Goal: Task Accomplishment & Management: Use online tool/utility

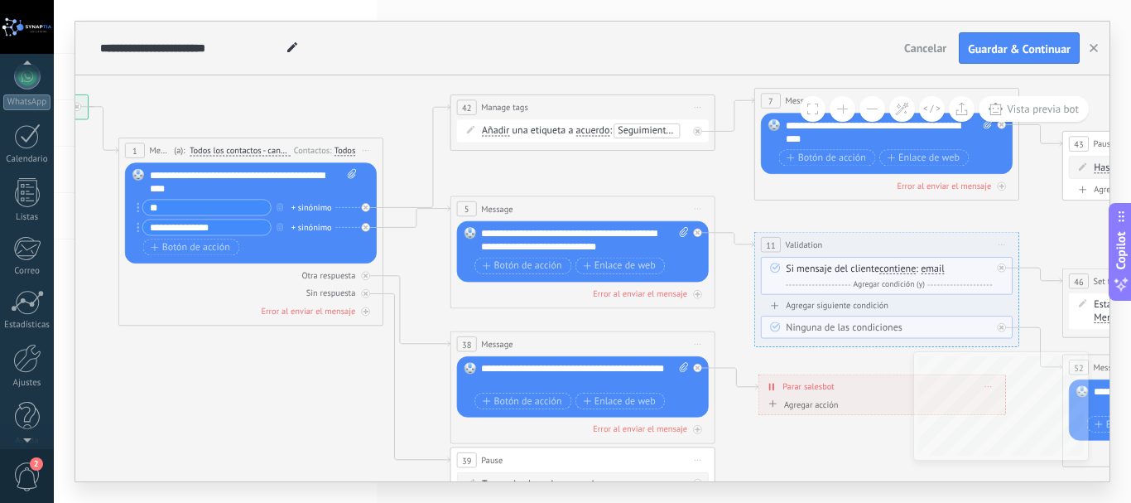
scroll to position [186, 0]
click at [36, 360] on link "Ajustes" at bounding box center [27, 352] width 54 height 45
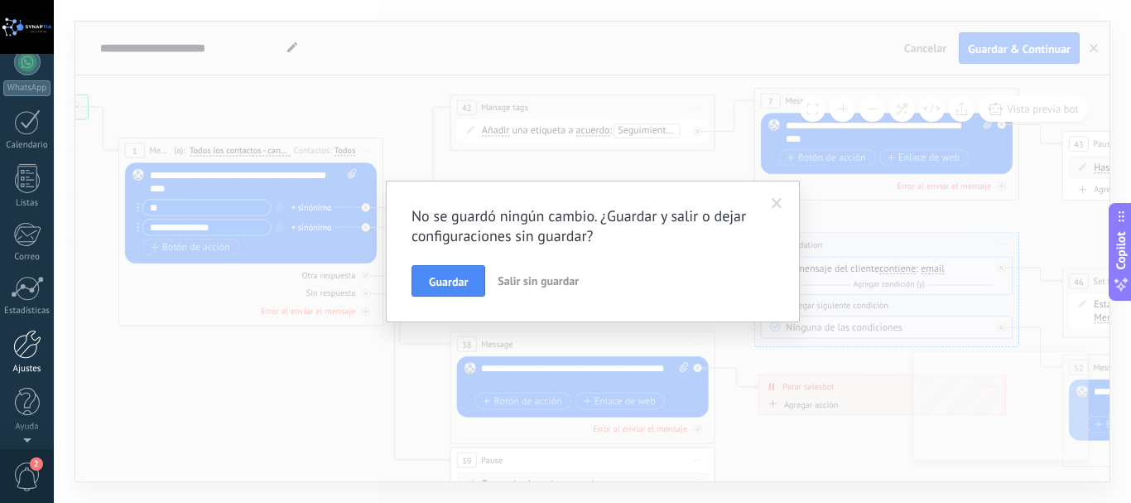
scroll to position [0, 0]
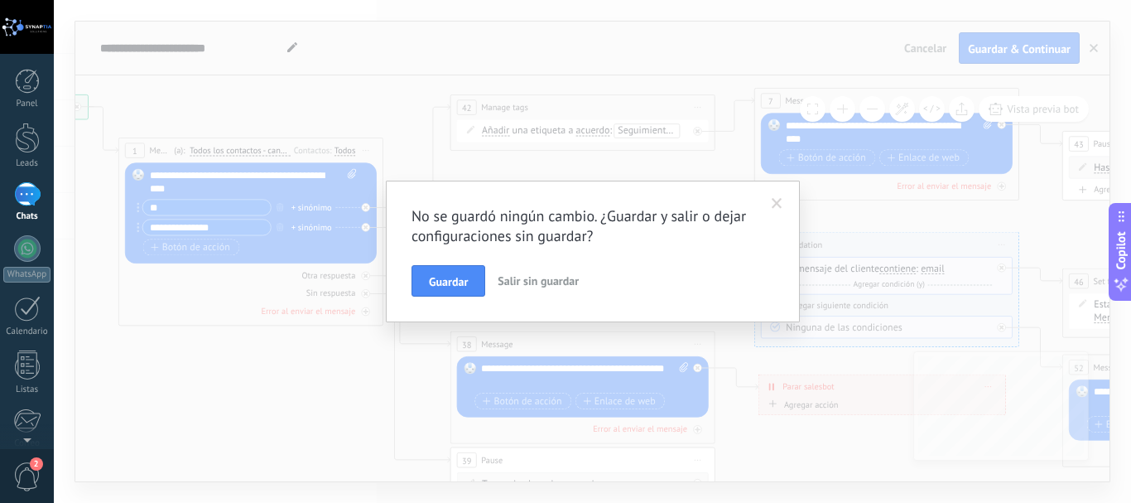
click at [780, 201] on span at bounding box center [777, 204] width 11 height 12
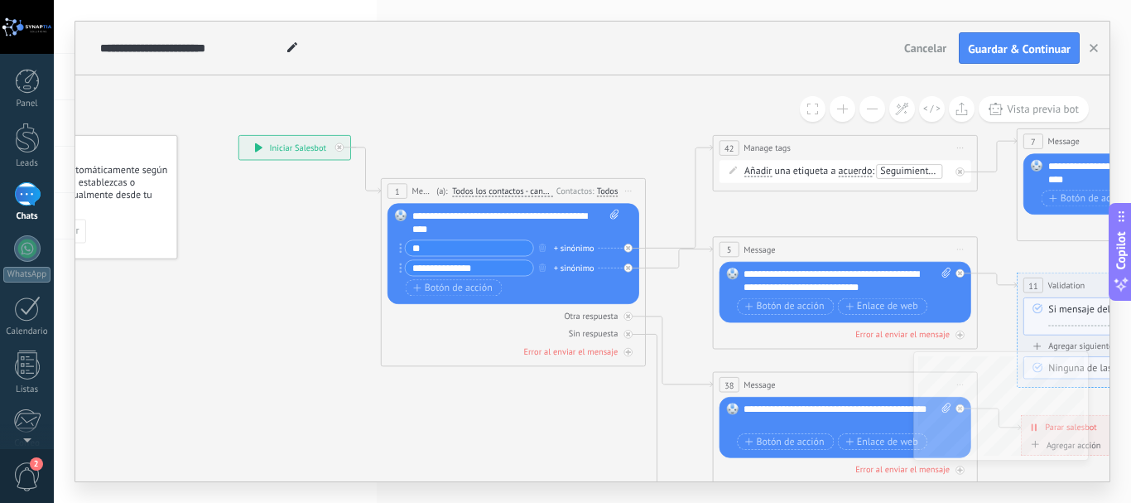
drag, startPoint x: 165, startPoint y: 326, endPoint x: 427, endPoint y: 367, distance: 265.6
drag, startPoint x: 594, startPoint y: 213, endPoint x: 602, endPoint y: 218, distance: 9.0
click at [600, 216] on div "**********" at bounding box center [515, 222] width 207 height 26
click at [604, 218] on div "**********" at bounding box center [515, 222] width 207 height 26
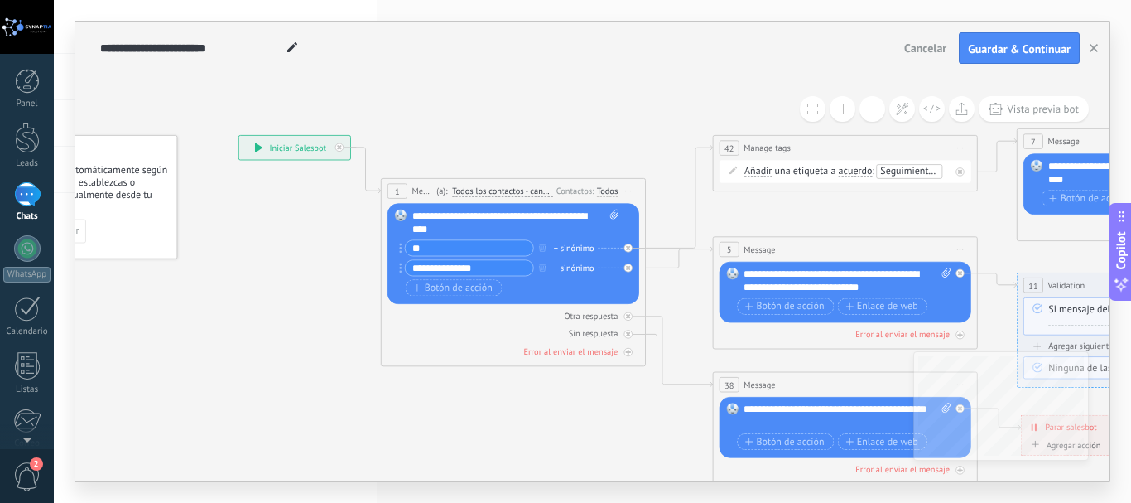
click at [608, 220] on span at bounding box center [612, 222] width 12 height 26
click input "Subir" at bounding box center [0, 0] width 0 height 0
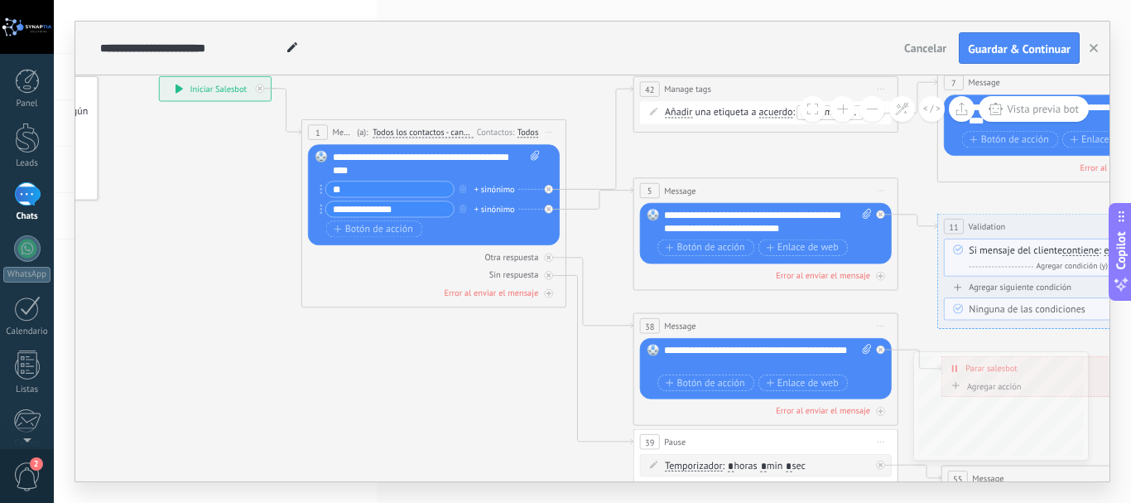
drag, startPoint x: 581, startPoint y: 431, endPoint x: 502, endPoint y: 372, distance: 98.9
click at [535, 156] on icon at bounding box center [535, 156] width 8 height 10
click input "Subir" at bounding box center [0, 0] width 0 height 0
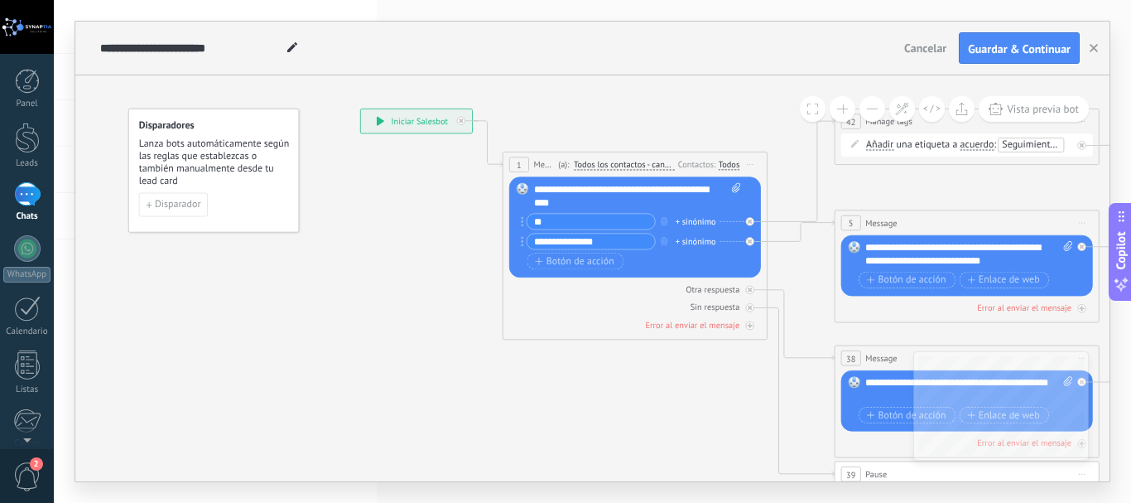
drag, startPoint x: 188, startPoint y: 267, endPoint x: 389, endPoint y: 299, distance: 203.8
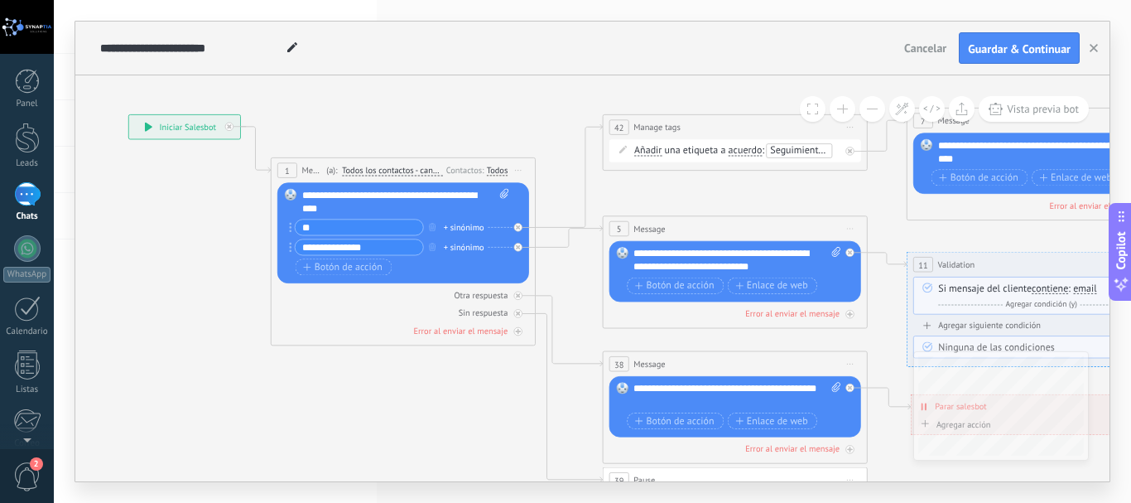
drag, startPoint x: 629, startPoint y: 406, endPoint x: 498, endPoint y: 339, distance: 147.0
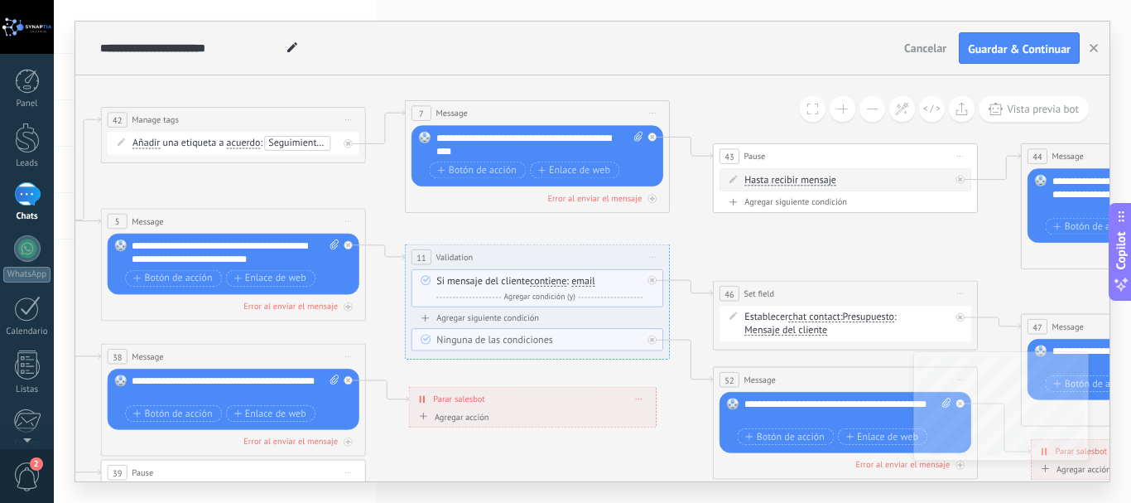
drag, startPoint x: 873, startPoint y: 204, endPoint x: 371, endPoint y: 197, distance: 502.6
click at [371, 197] on icon at bounding box center [909, 347] width 3228 height 1157
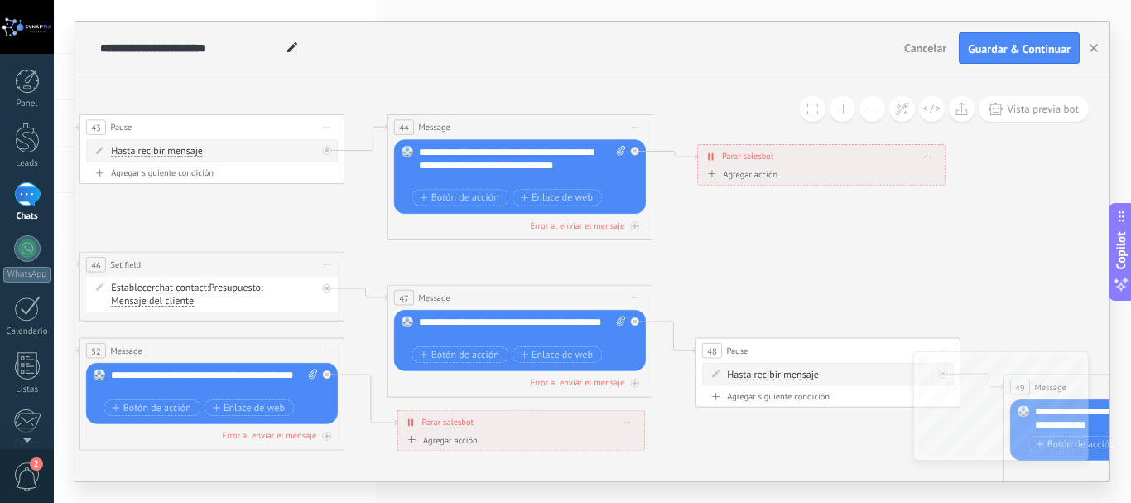
drag, startPoint x: 917, startPoint y: 240, endPoint x: 285, endPoint y: 211, distance: 633.2
click at [285, 211] on icon at bounding box center [276, 318] width 3228 height 1157
click at [759, 178] on div "Agregar acción" at bounding box center [741, 174] width 74 height 10
click at [759, 178] on button "Conversación marcada como cerrada" at bounding box center [780, 174] width 166 height 24
click at [917, 242] on icon at bounding box center [276, 318] width 3228 height 1157
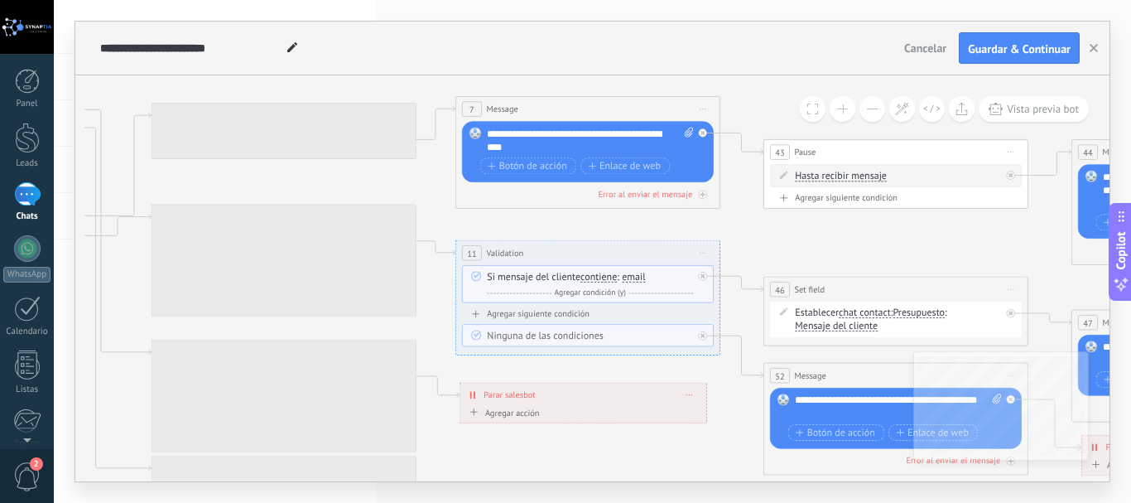
drag, startPoint x: 408, startPoint y: 200, endPoint x: 1105, endPoint y: 243, distance: 698.5
click at [1129, 243] on body ".abecls-1,.abecls-2{fill-rule:evenodd}.abecls-2{fill:#fff} .abhcls-1{fill:none}…" at bounding box center [565, 251] width 1131 height 503
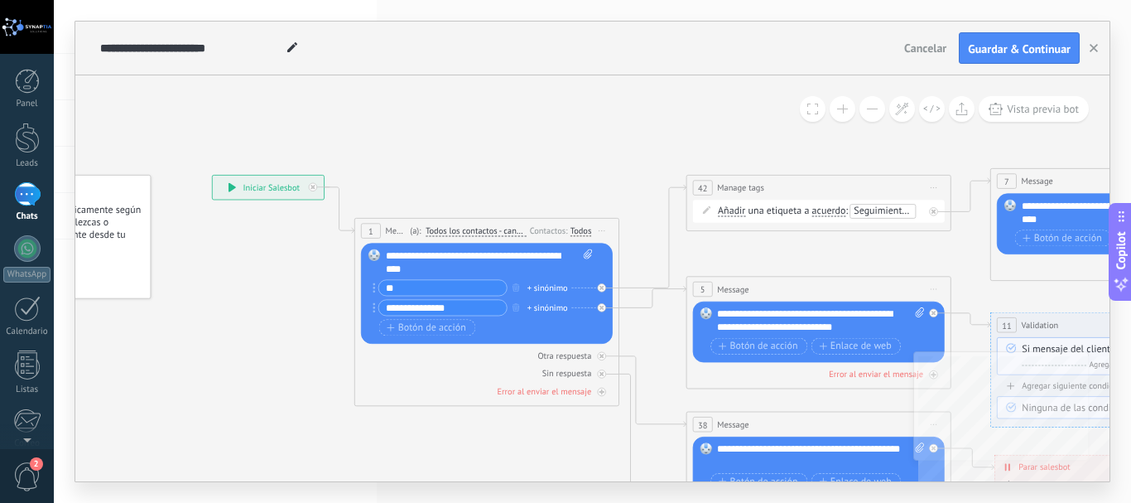
click at [964, 411] on div "**********" at bounding box center [592, 278] width 1034 height 406
click at [940, 47] on span "Cancelar" at bounding box center [925, 48] width 42 height 15
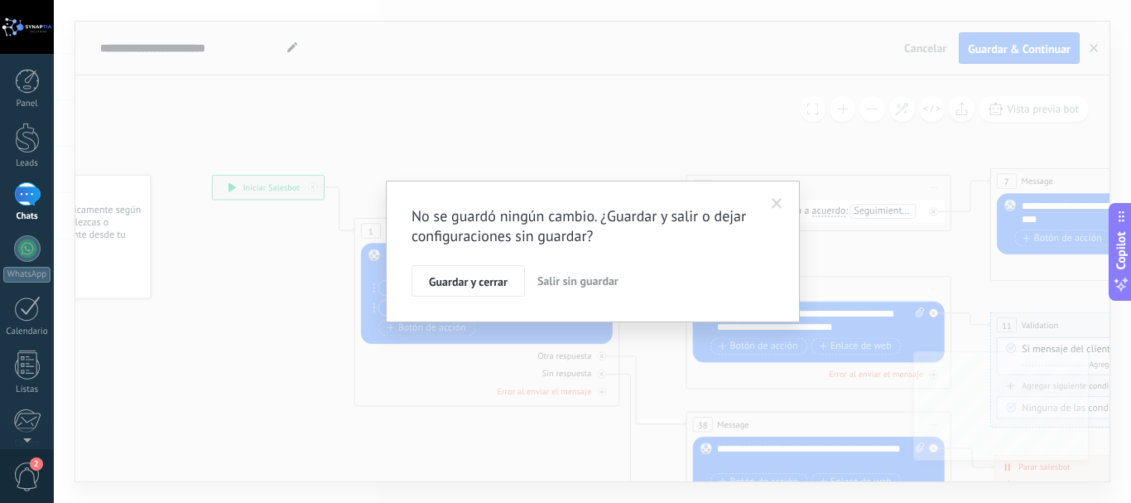
click at [538, 283] on span "Salir sin guardar" at bounding box center [577, 280] width 81 height 15
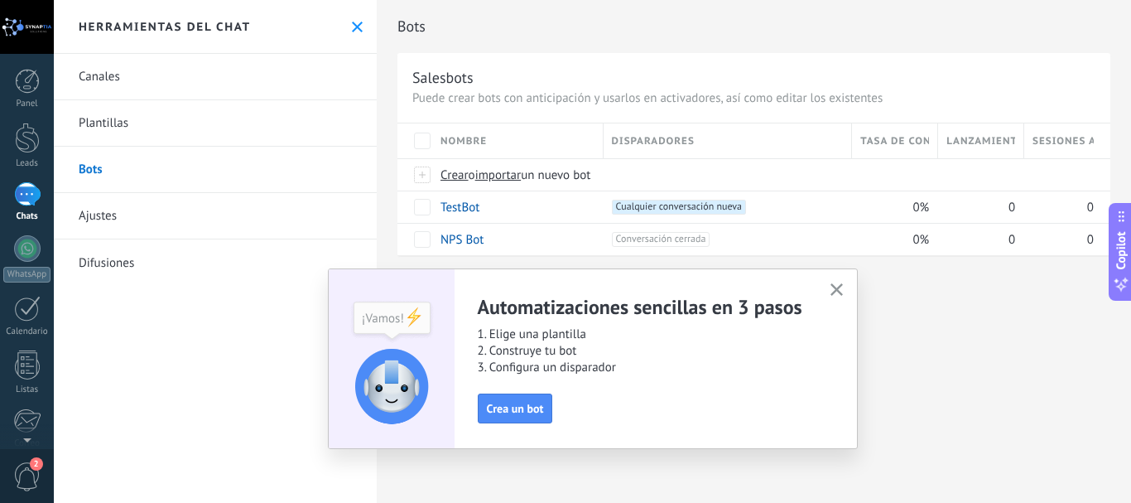
click at [103, 127] on link "Plantillas" at bounding box center [215, 123] width 323 height 46
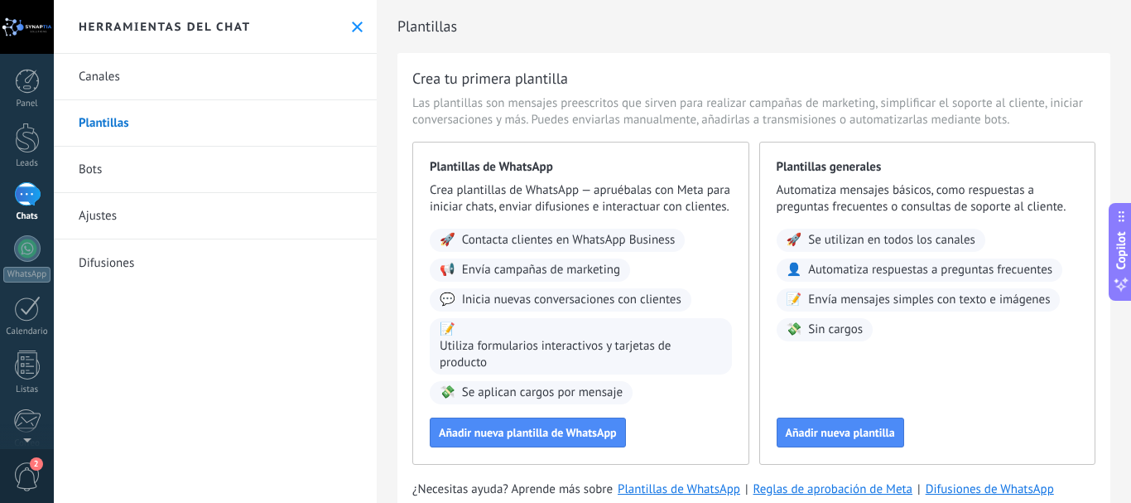
scroll to position [71, 0]
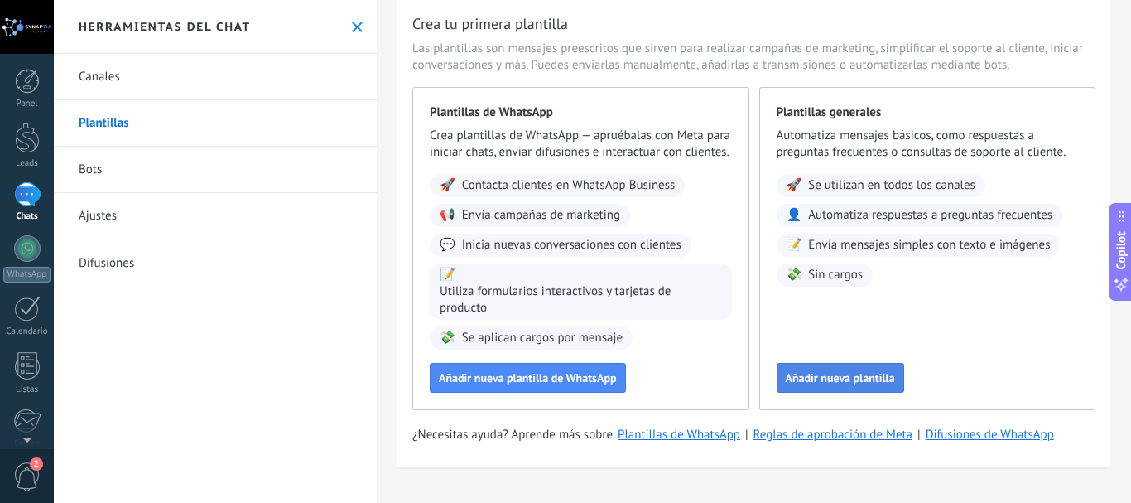
click at [844, 366] on button "Añadir nueva plantilla" at bounding box center [840, 378] width 127 height 30
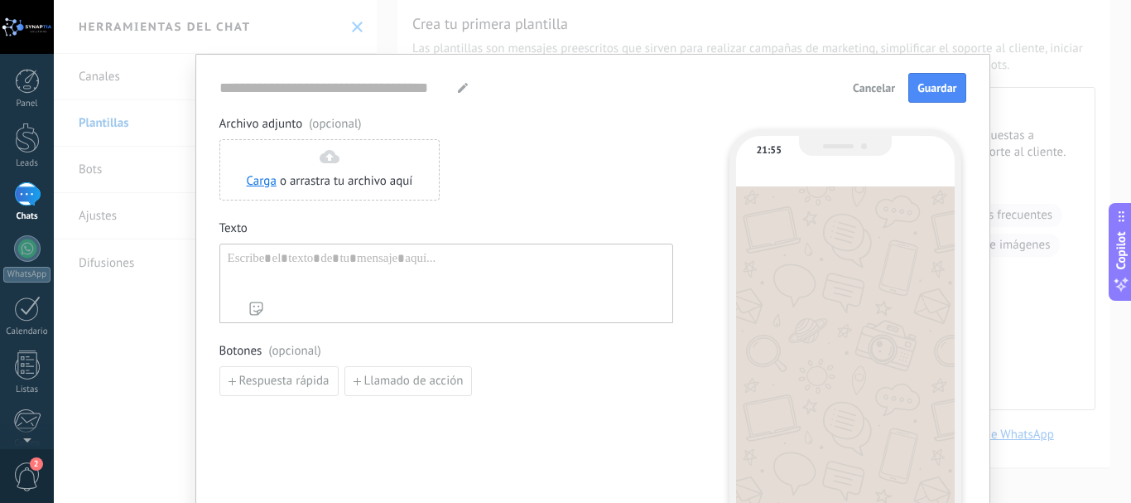
type input "**********"
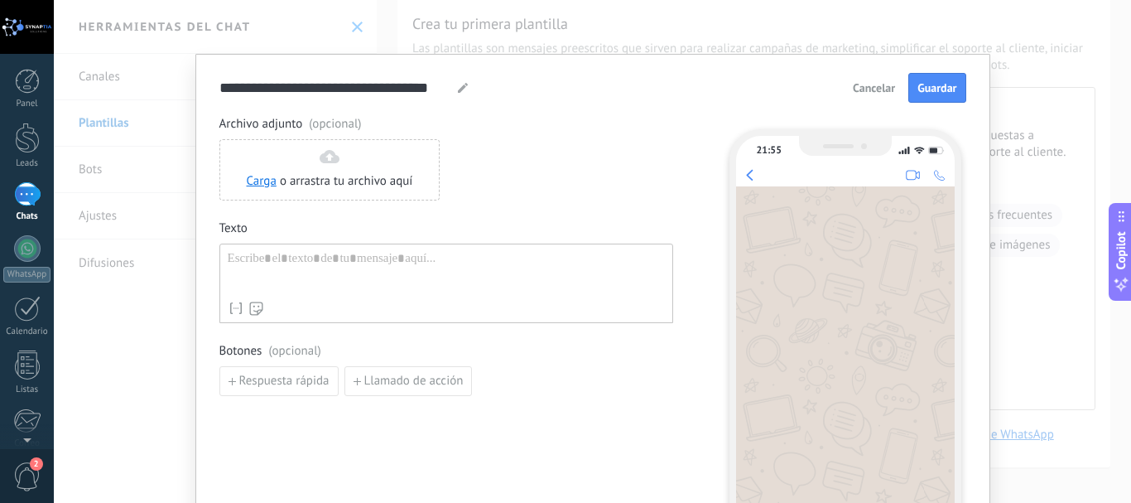
click at [863, 88] on span "Cancelar" at bounding box center [874, 88] width 42 height 12
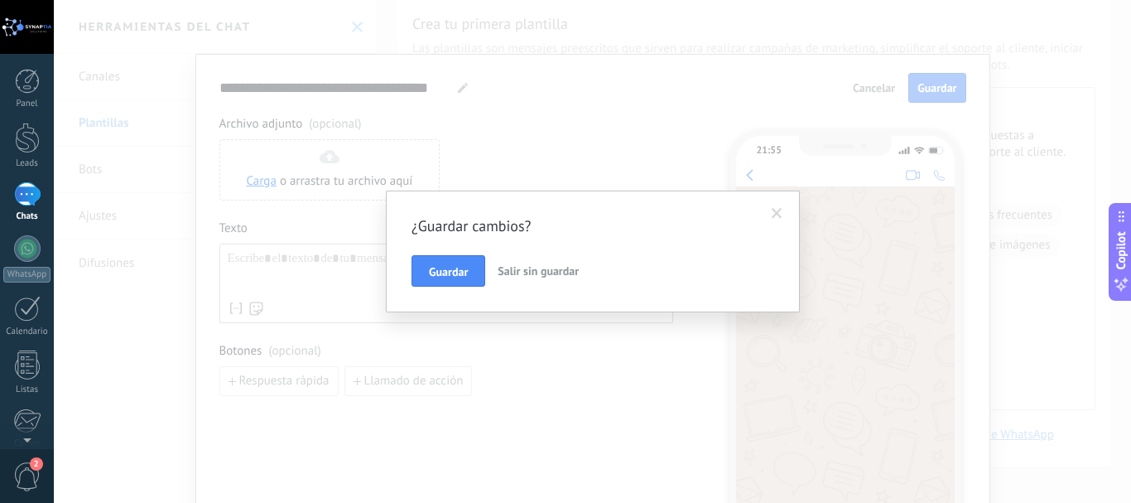
click at [527, 269] on span "Salir sin guardar" at bounding box center [538, 270] width 81 height 15
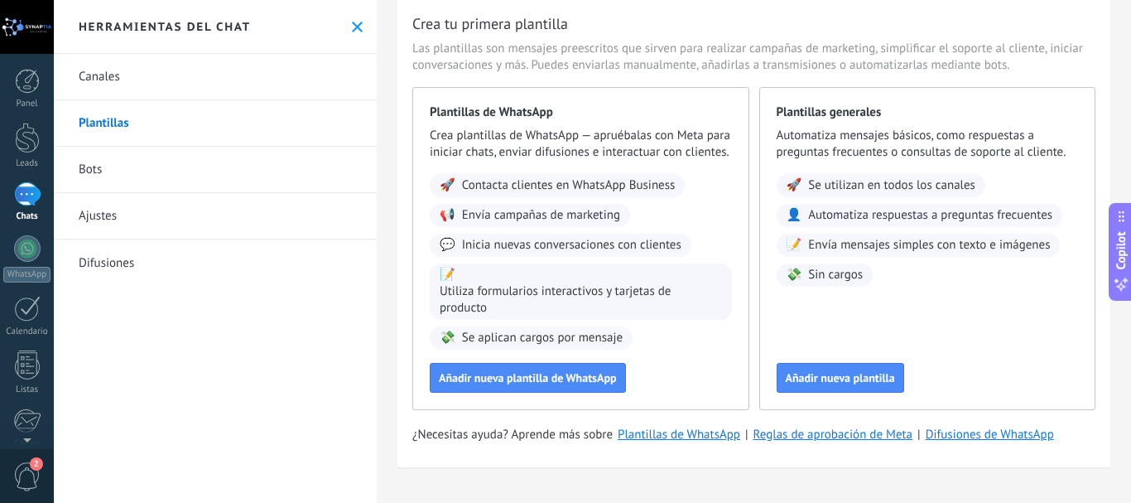
click at [132, 272] on link "Difusiones" at bounding box center [215, 262] width 323 height 46
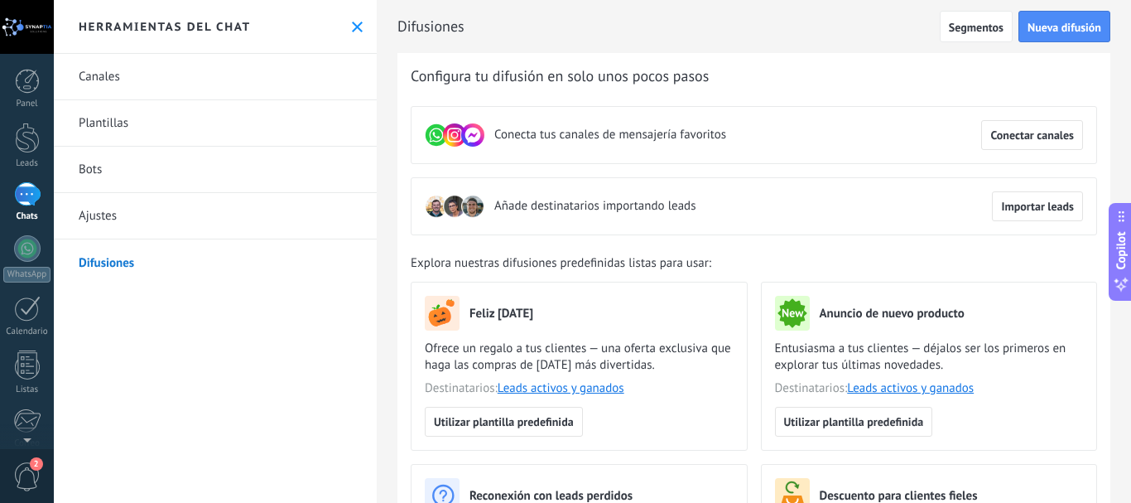
click at [130, 94] on link "Canales" at bounding box center [215, 77] width 323 height 46
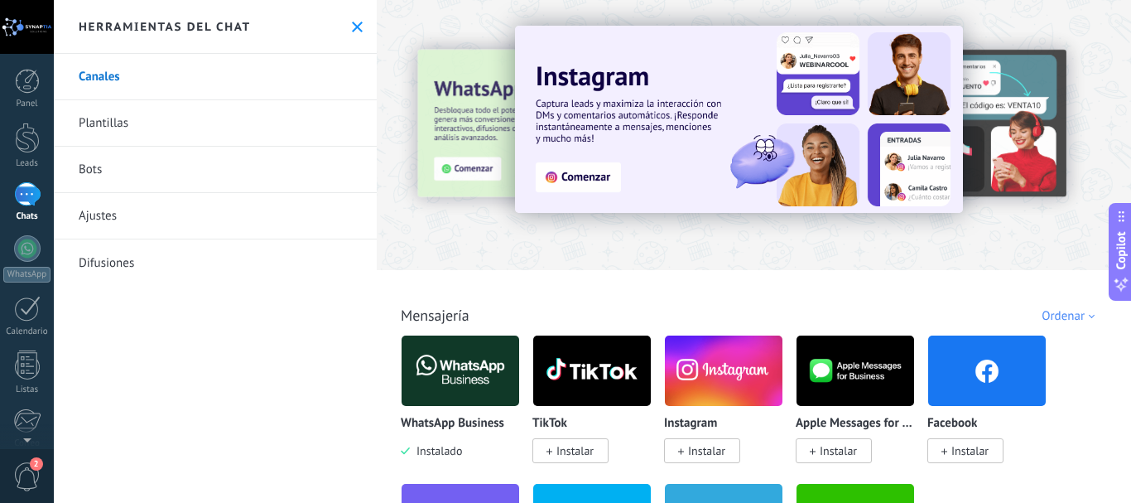
click at [109, 133] on link "Plantillas" at bounding box center [215, 123] width 323 height 46
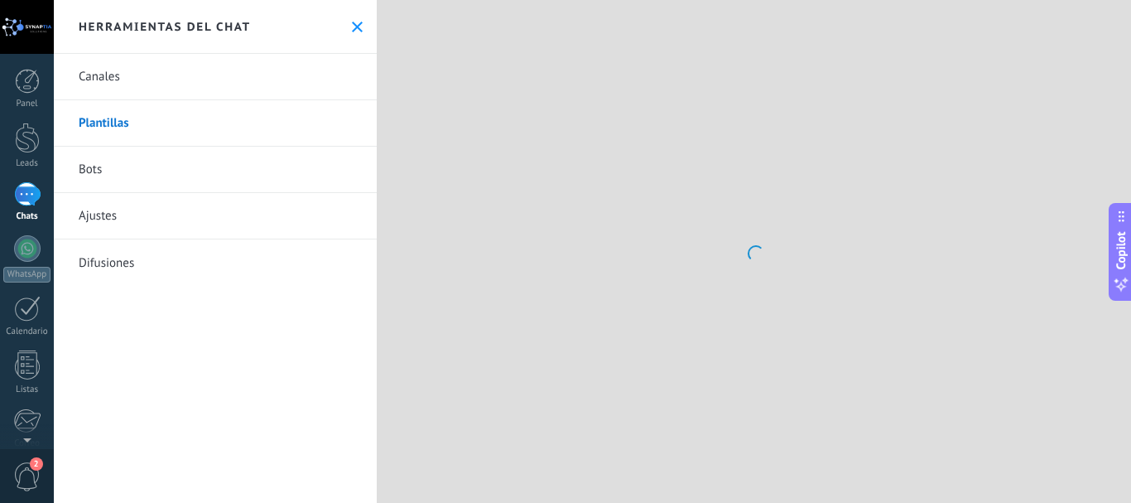
click at [119, 176] on link "Bots" at bounding box center [215, 170] width 323 height 46
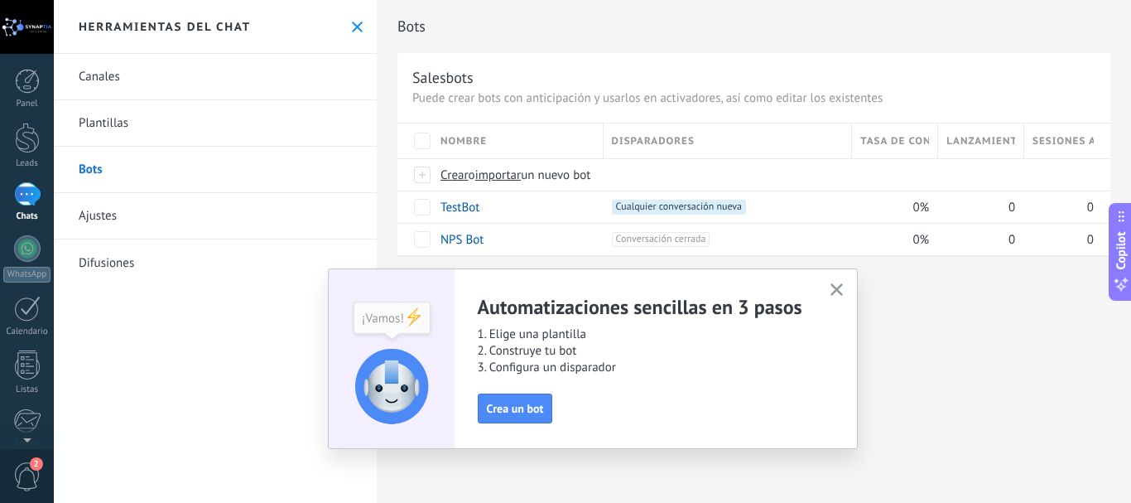
click at [33, 233] on div "Panel Leads Chats WhatsApp Clientes" at bounding box center [27, 352] width 54 height 566
click at [34, 245] on div at bounding box center [27, 248] width 26 height 26
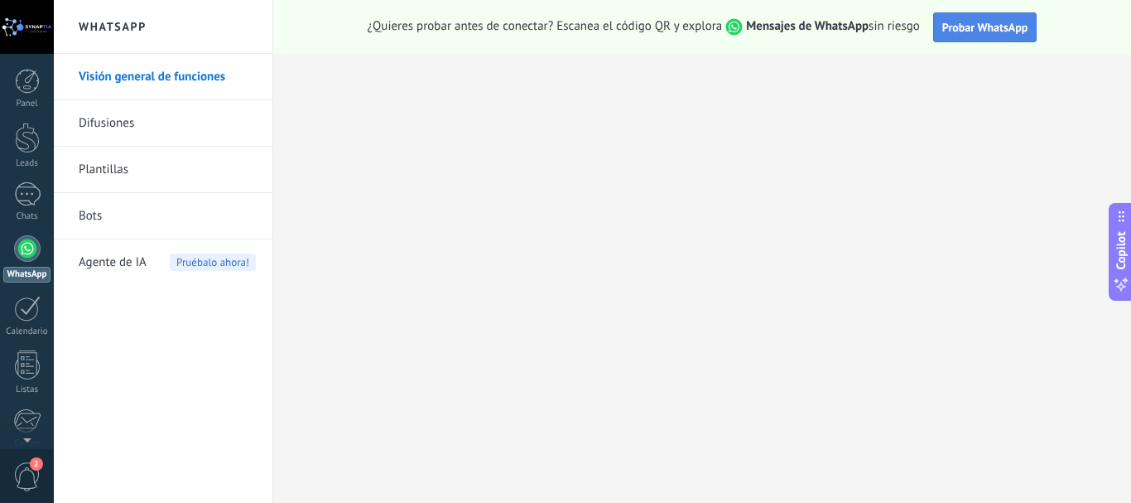
click at [1001, 34] on span "Probar WhatsApp" at bounding box center [985, 27] width 86 height 15
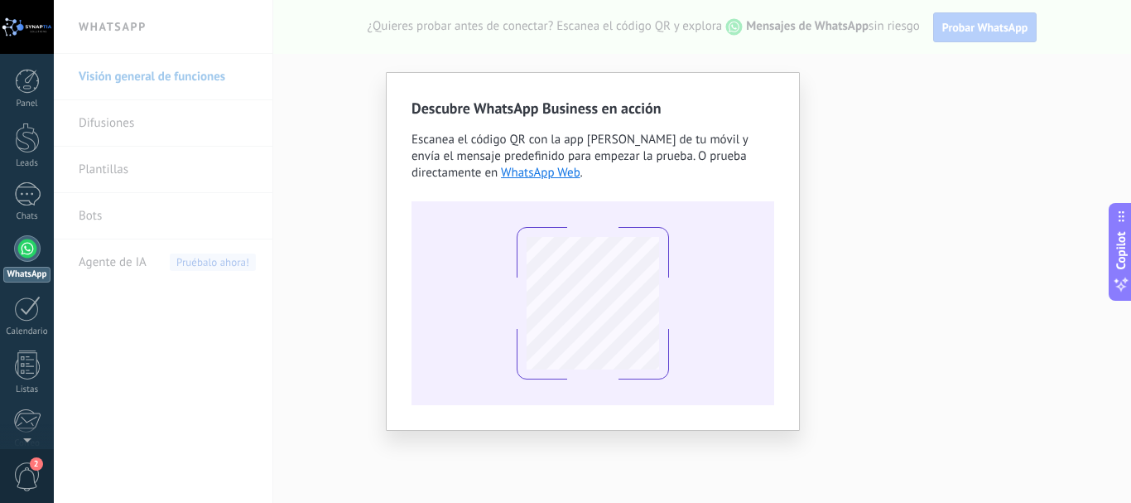
click at [846, 99] on div "Descubre WhatsApp Business en acción Escanea el código QR con la app [PERSON_NA…" at bounding box center [592, 251] width 1077 height 503
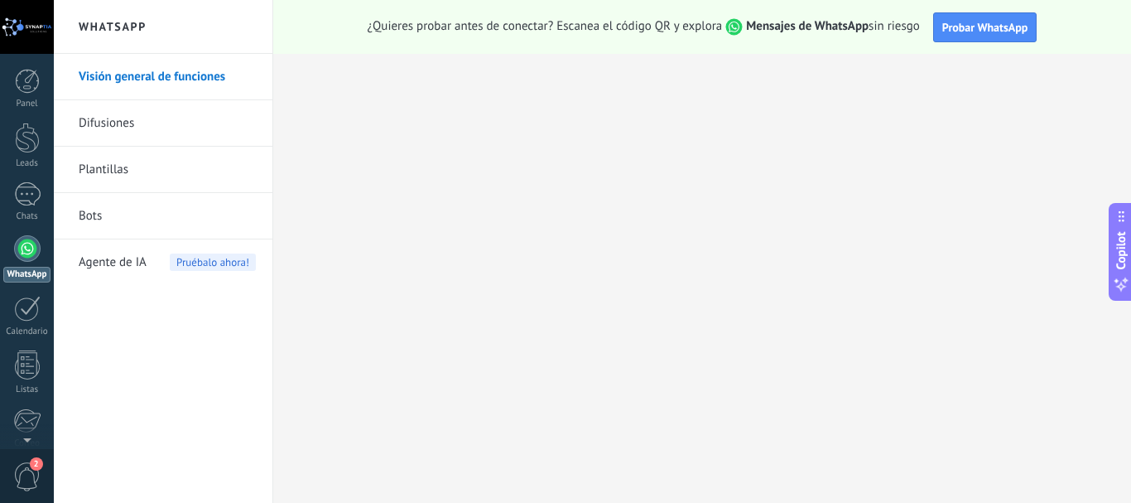
click at [127, 125] on link "Difusiones" at bounding box center [167, 123] width 177 height 46
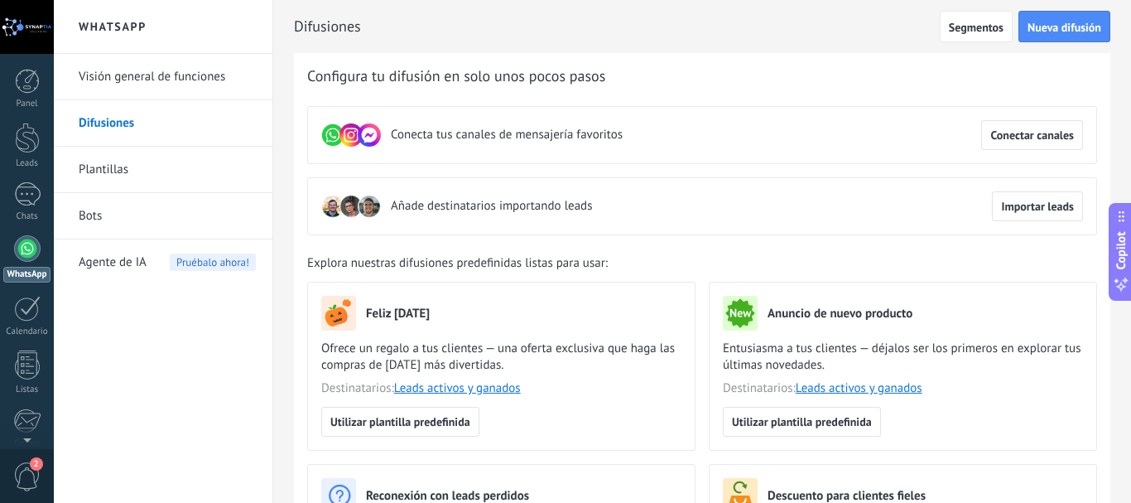
click at [115, 204] on link "Bots" at bounding box center [167, 216] width 177 height 46
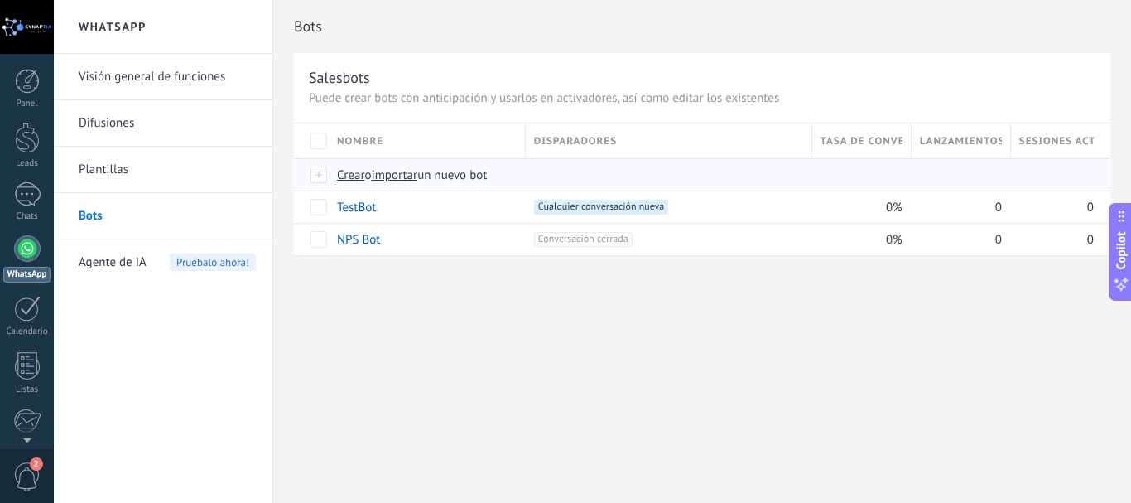
click at [354, 180] on span "Crear" at bounding box center [351, 175] width 28 height 16
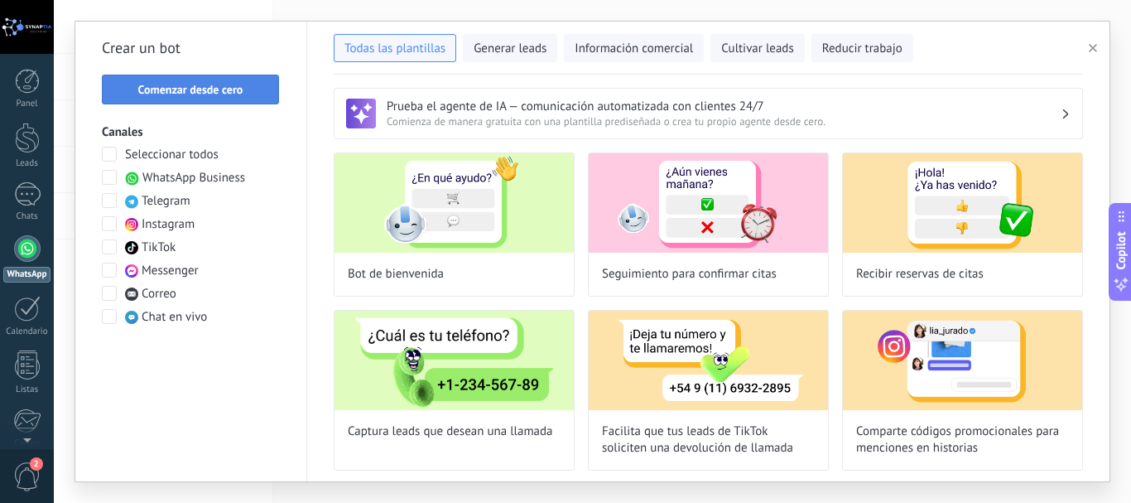
click at [197, 100] on button "Comenzar desde cero" at bounding box center [190, 90] width 177 height 30
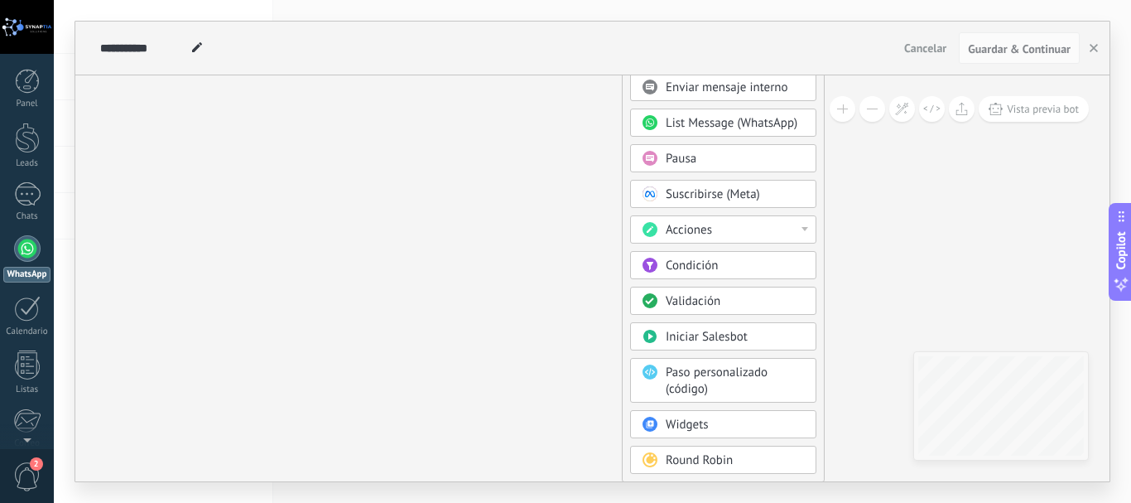
click at [800, 233] on div "Acciones" at bounding box center [735, 230] width 139 height 17
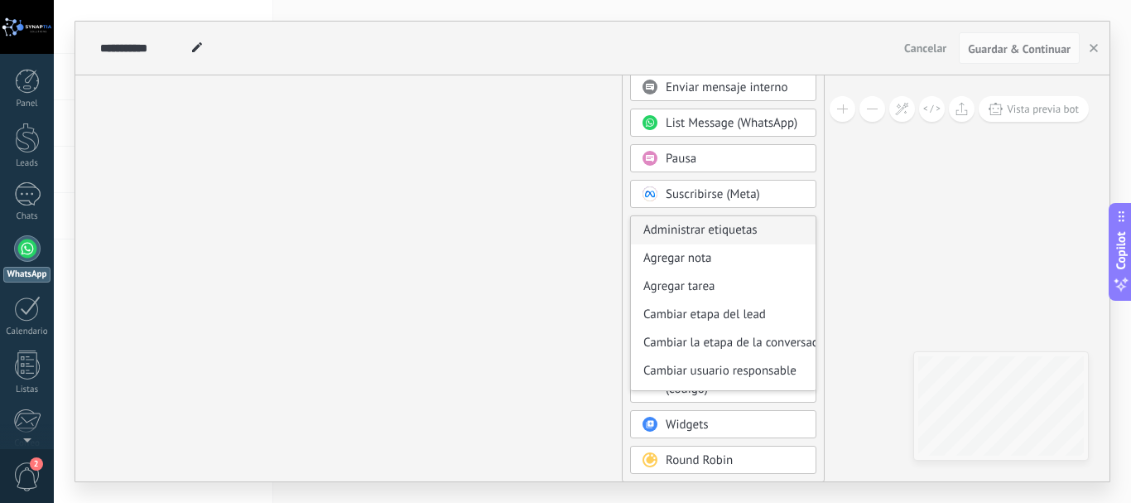
click at [801, 226] on div "Administrar etiquetas" at bounding box center [723, 230] width 185 height 28
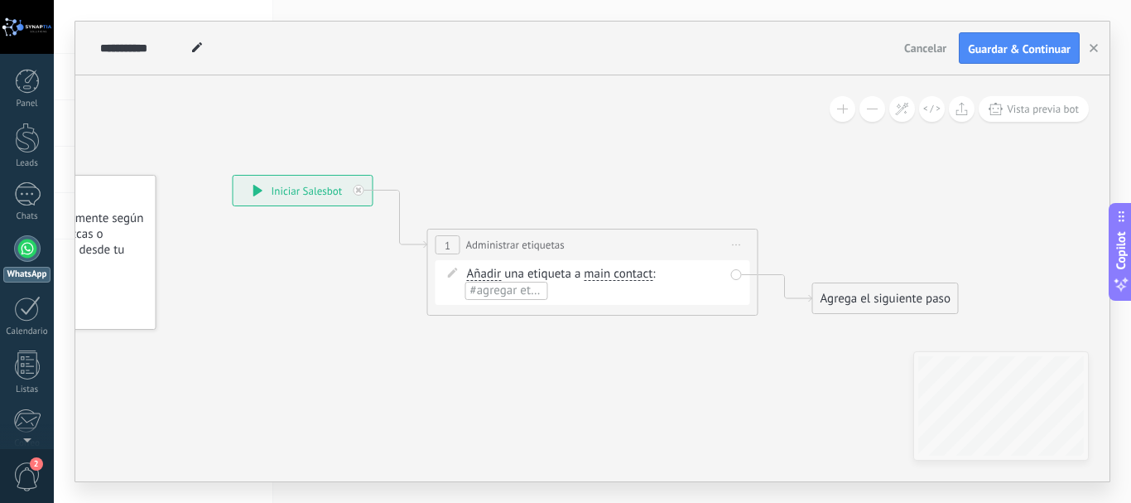
drag, startPoint x: 739, startPoint y: 240, endPoint x: 742, endPoint y: 254, distance: 14.3
click at [739, 241] on span "Iniciar vista previa aquí Cambiar nombre Duplicar [GEOGRAPHIC_DATA]" at bounding box center [737, 245] width 26 height 24
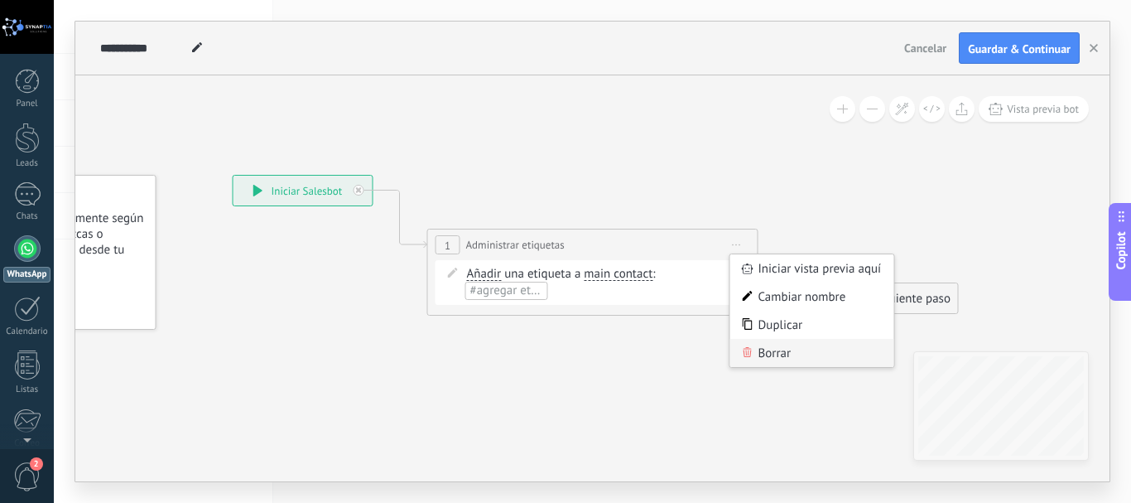
click at [755, 357] on div "Borrar" at bounding box center [812, 353] width 164 height 28
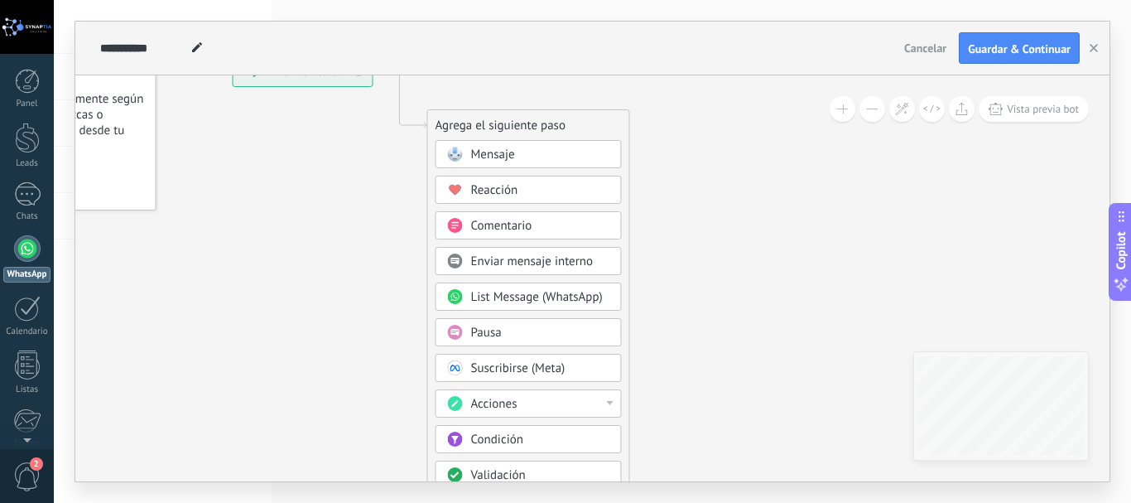
click at [512, 160] on span "Mensaje" at bounding box center [493, 155] width 44 height 16
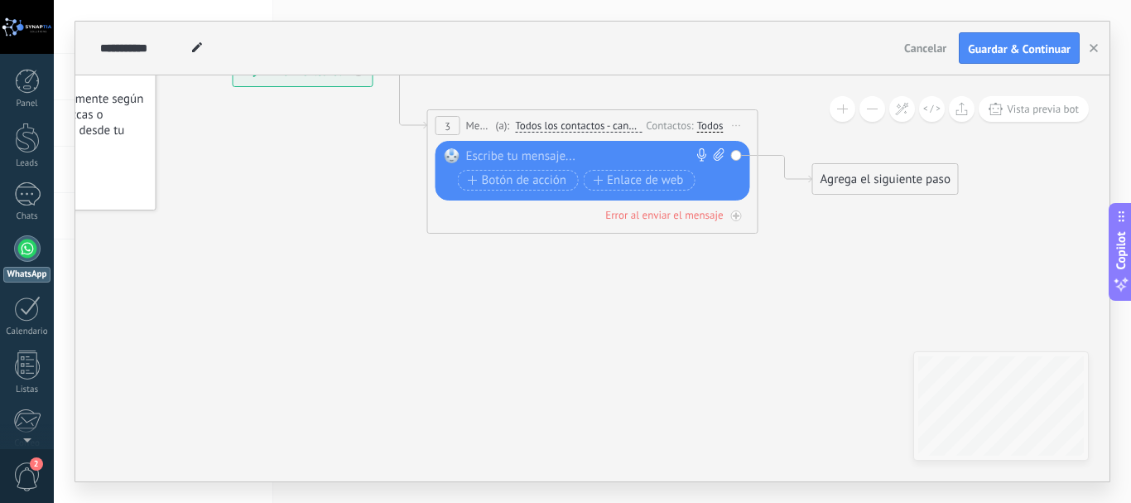
click at [721, 154] on icon at bounding box center [718, 154] width 11 height 12
click input "Subir" at bounding box center [0, 0] width 0 height 0
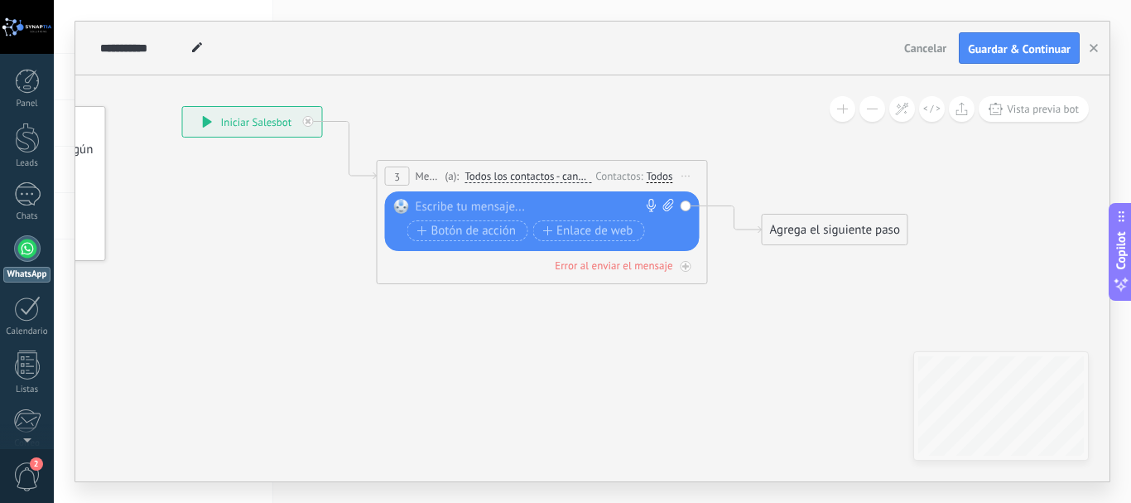
drag, startPoint x: 681, startPoint y: 362, endPoint x: 630, endPoint y: 408, distance: 69.2
click at [630, 412] on icon at bounding box center [517, 184] width 1498 height 984
click at [871, 117] on button at bounding box center [872, 109] width 26 height 26
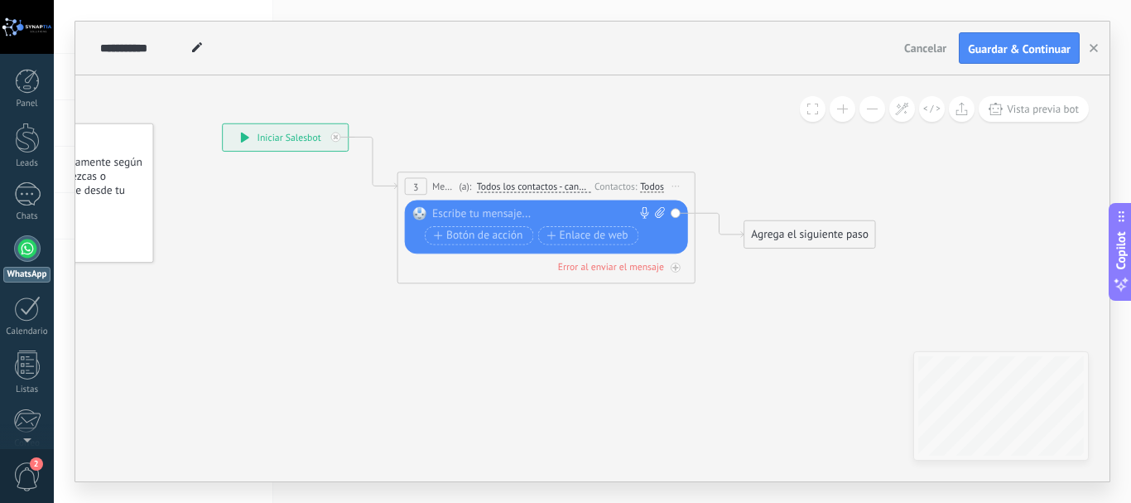
click at [871, 117] on button at bounding box center [872, 109] width 26 height 26
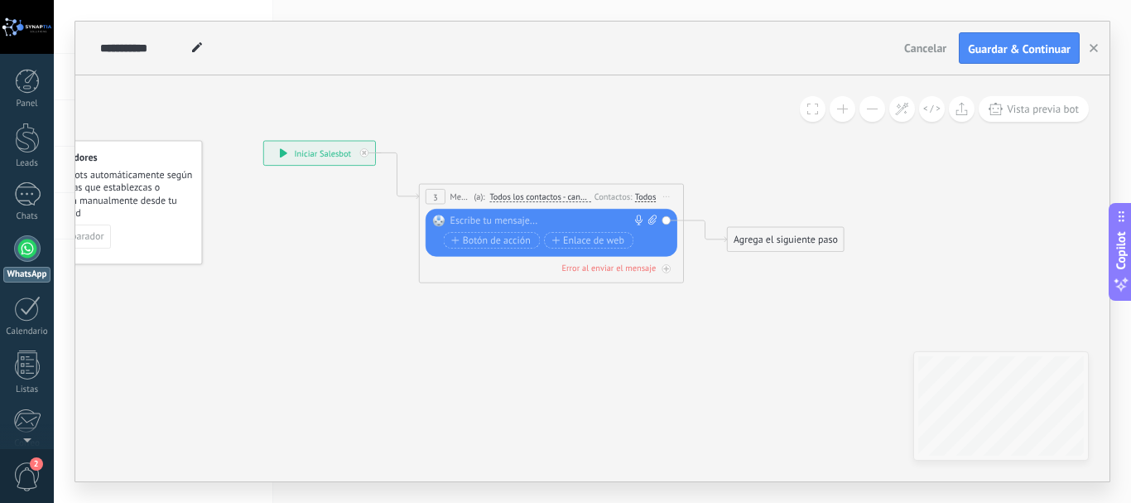
click at [871, 117] on button at bounding box center [872, 109] width 26 height 26
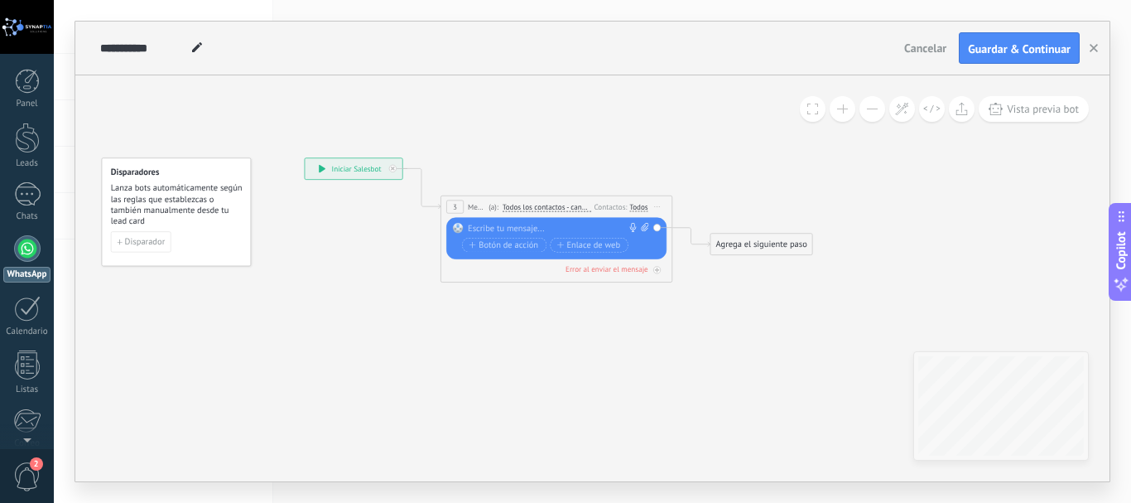
click at [871, 117] on button at bounding box center [872, 109] width 26 height 26
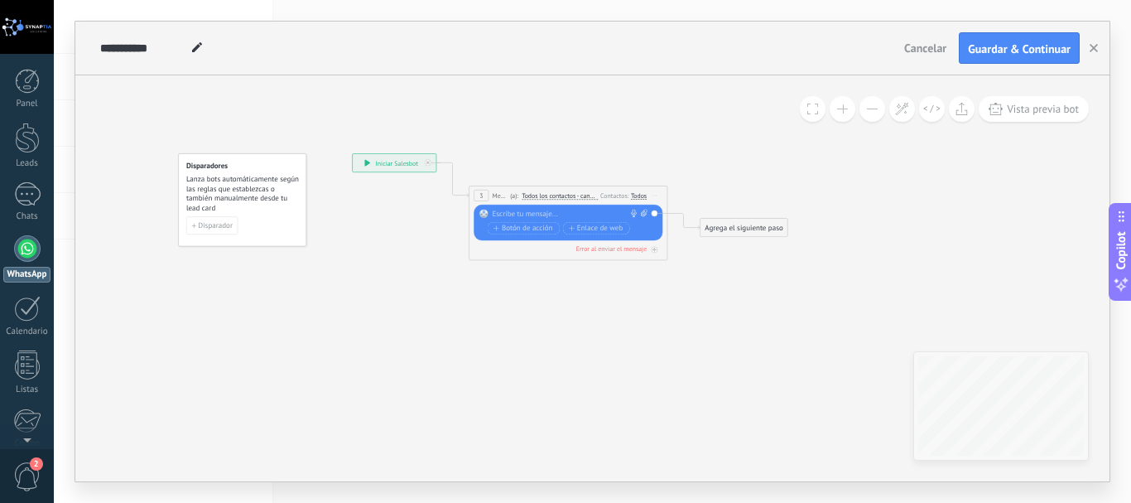
drag, startPoint x: 580, startPoint y: 151, endPoint x: 590, endPoint y: 119, distance: 33.0
click at [590, 119] on icon at bounding box center [552, 200] width 898 height 590
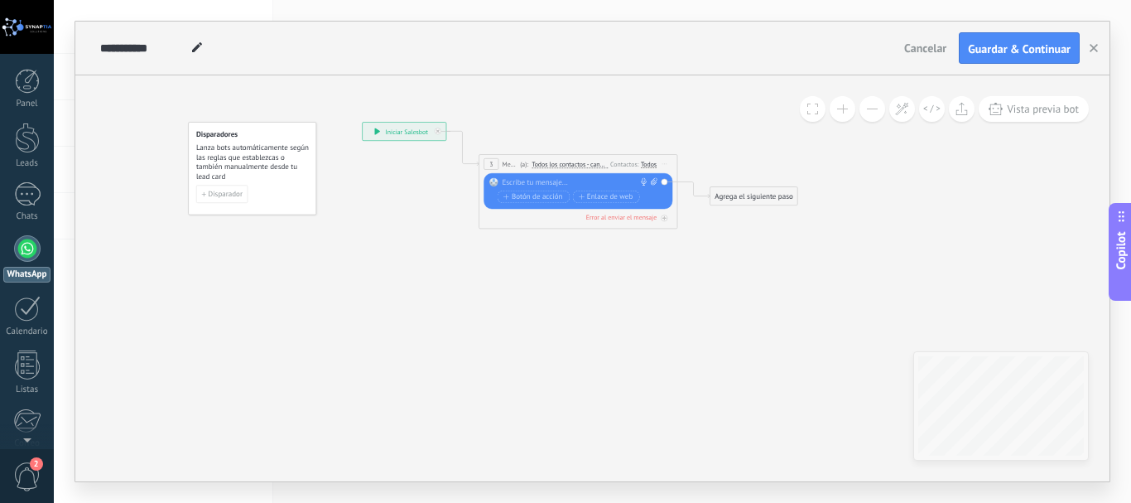
click at [838, 108] on button at bounding box center [843, 109] width 26 height 26
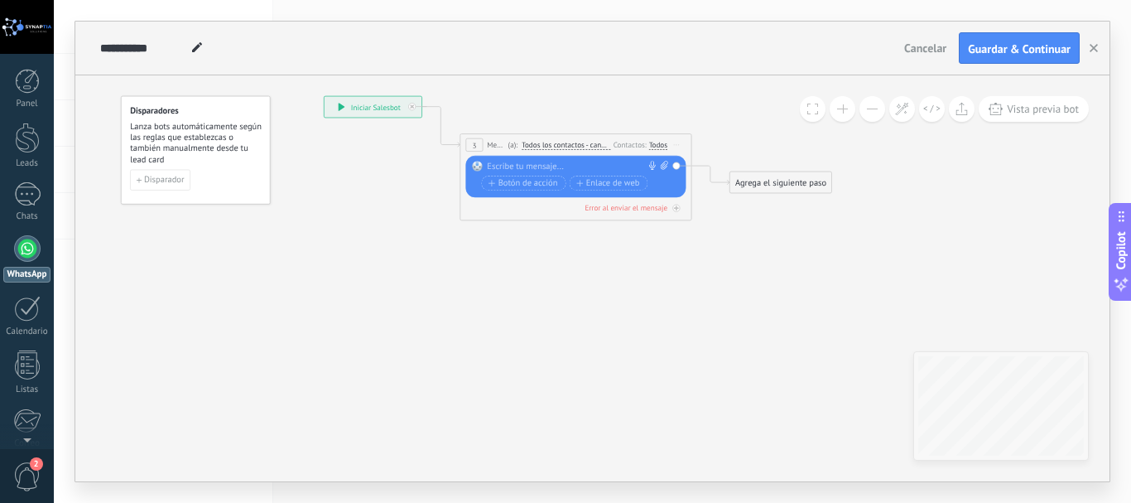
click at [838, 108] on button at bounding box center [843, 109] width 26 height 26
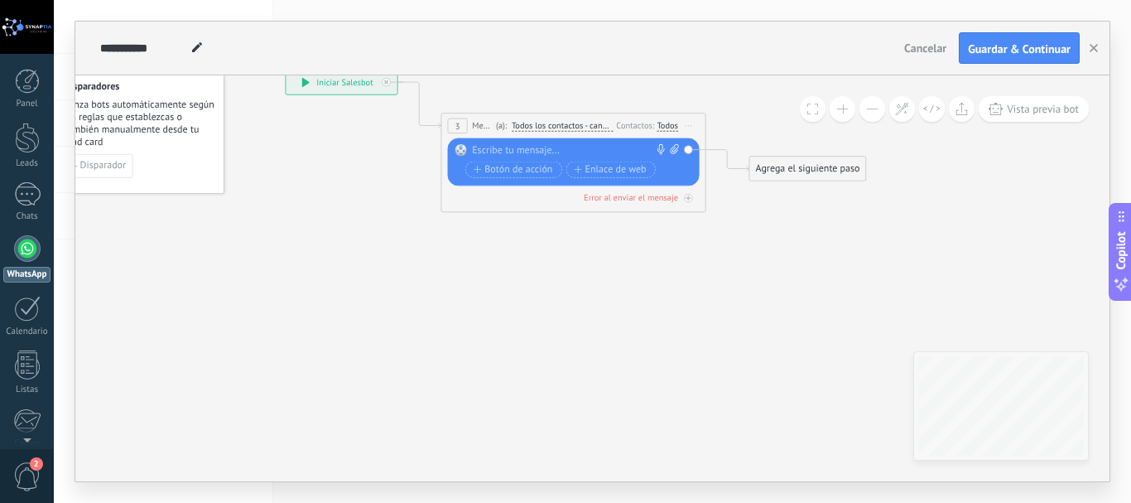
click at [838, 108] on button at bounding box center [843, 109] width 26 height 26
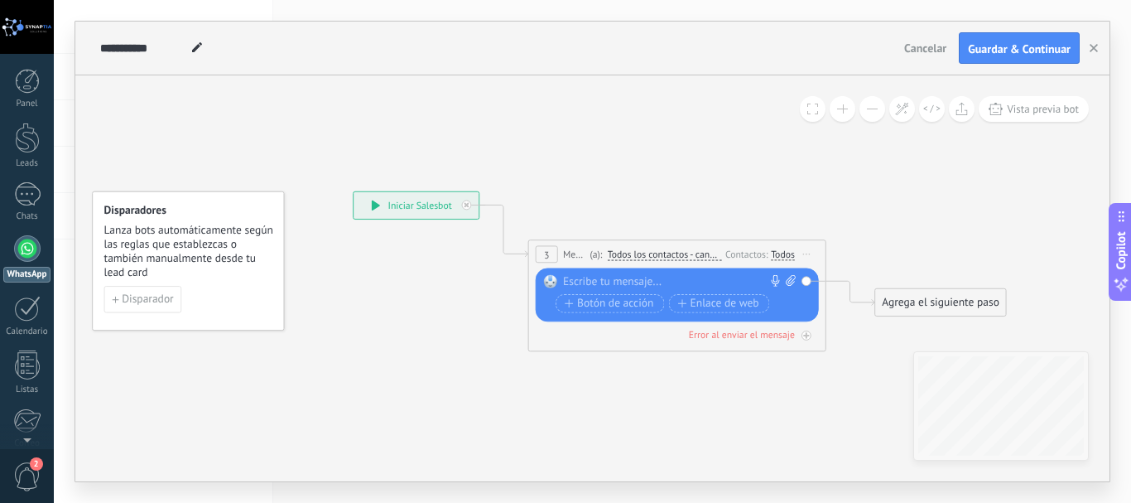
drag, startPoint x: 518, startPoint y: 311, endPoint x: 609, endPoint y: 400, distance: 126.5
click at [609, 400] on icon at bounding box center [654, 261] width 1348 height 885
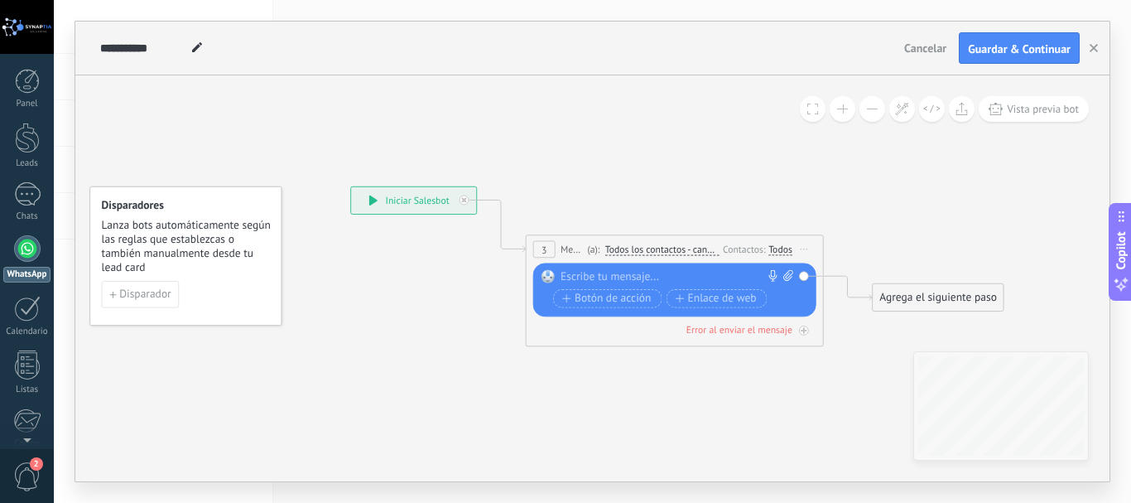
click at [567, 247] on span "Mensaje" at bounding box center [571, 249] width 23 height 14
click at [666, 249] on span "Todos los contactos - canales seleccionados" at bounding box center [662, 249] width 114 height 12
click at [666, 249] on button "Todos los contactos - canales seleccionados" at bounding box center [691, 249] width 186 height 26
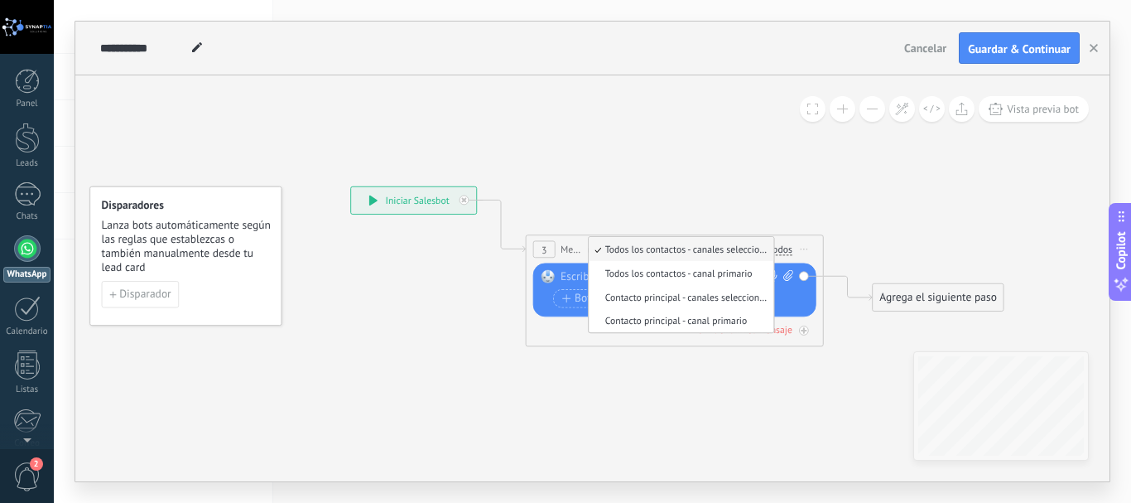
click at [666, 249] on span "Todos los contactos - canales seleccionados" at bounding box center [679, 249] width 180 height 12
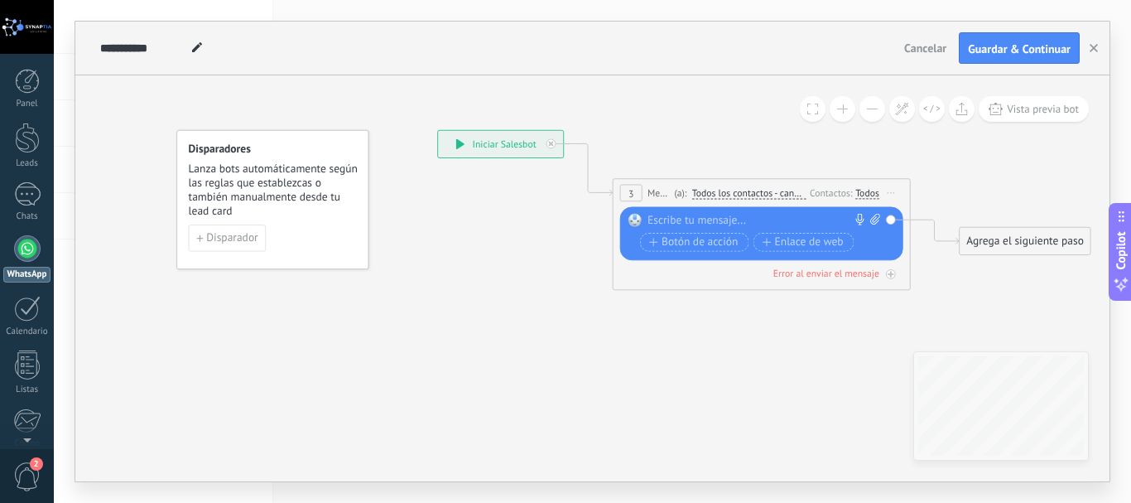
drag, startPoint x: 359, startPoint y: 365, endPoint x: 418, endPoint y: 303, distance: 85.5
click at [422, 303] on icon at bounding box center [739, 199] width 1348 height 885
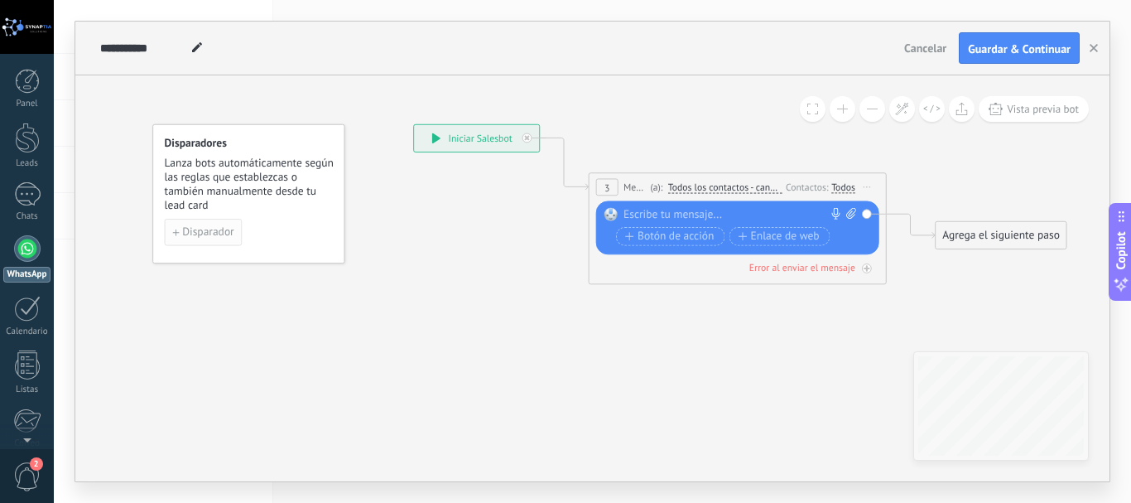
click at [206, 233] on span "Disparador" at bounding box center [208, 232] width 52 height 11
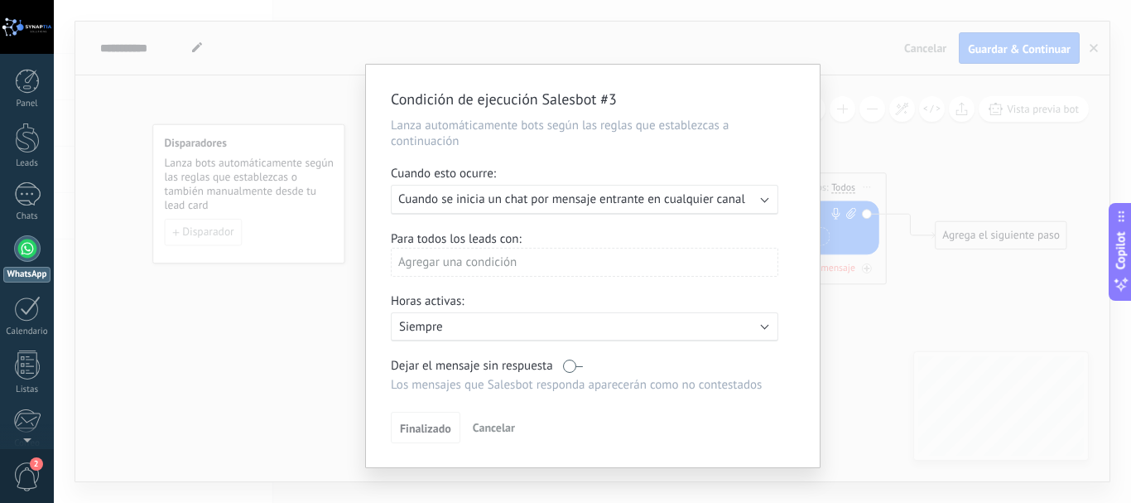
click at [857, 98] on div "Condición de ejecución Salesbot #3 Lanza automáticamente bots según las reglas …" at bounding box center [592, 251] width 1077 height 503
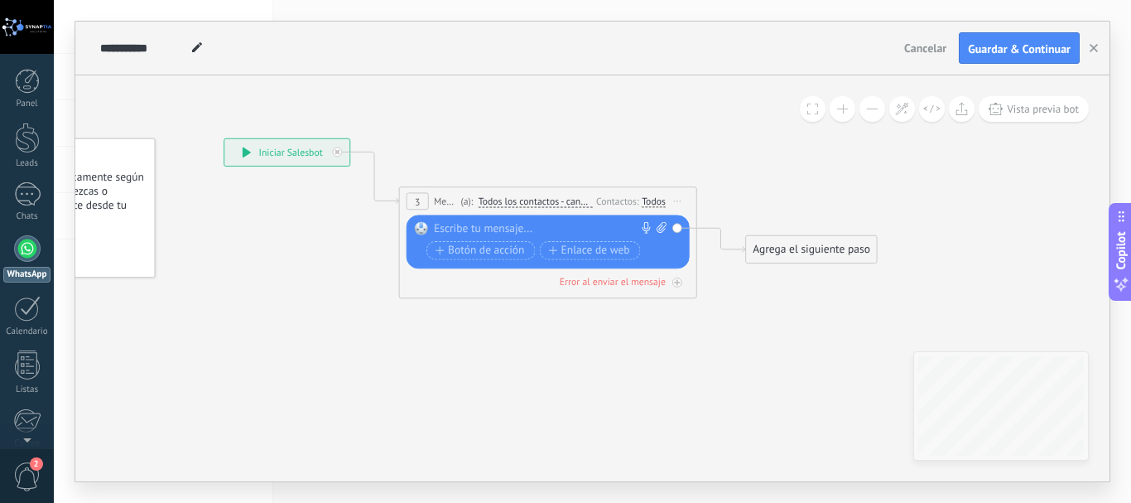
drag, startPoint x: 777, startPoint y: 338, endPoint x: 604, endPoint y: 349, distance: 173.4
click at [608, 354] on icon at bounding box center [525, 208] width 1348 height 885
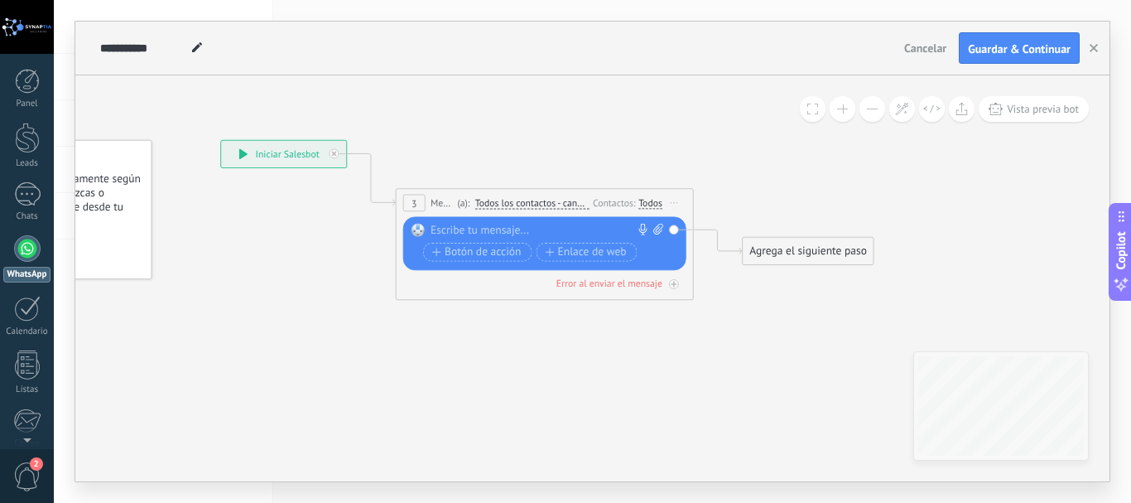
click at [508, 228] on div at bounding box center [541, 231] width 221 height 15
